Goal: Communication & Community: Answer question/provide support

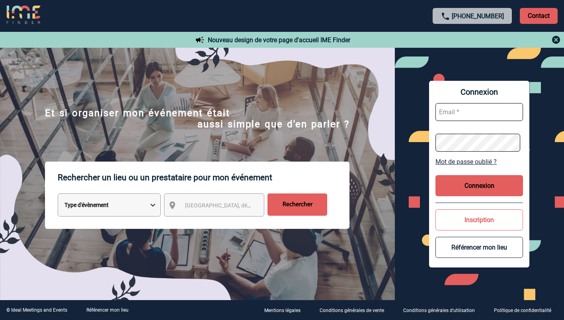
click at [490, 113] on input "text" at bounding box center [479, 112] width 88 height 18
type input "ketty.danican@capgemini.com"
click at [478, 183] on button "Connexion" at bounding box center [479, 185] width 88 height 21
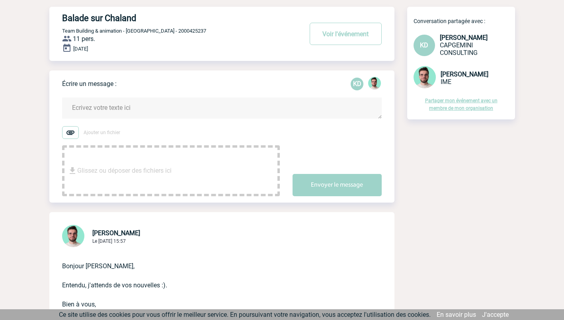
scroll to position [42, 0]
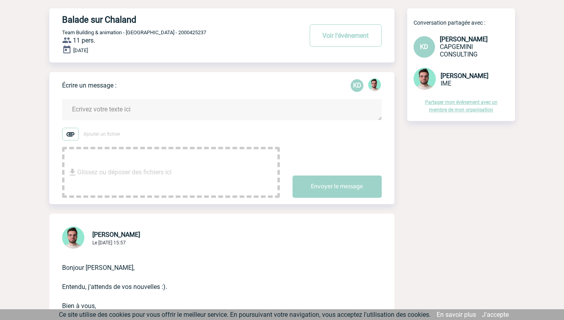
click at [179, 113] on textarea at bounding box center [221, 109] width 319 height 21
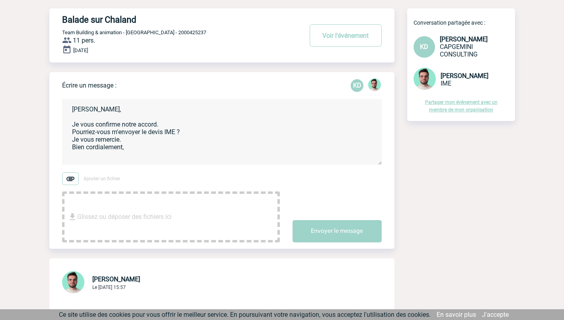
scroll to position [1, 0]
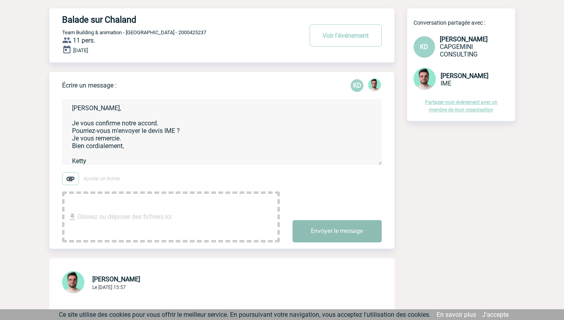
type textarea "[PERSON_NAME], Je vous confirme notre accord. Pourriez-vous m'envoyer le devis …"
click at [335, 235] on button "Envoyer le message" at bounding box center [336, 231] width 89 height 22
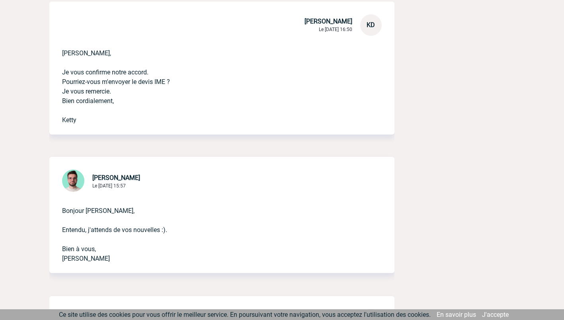
scroll to position [0, 0]
